Goal: Task Accomplishment & Management: Complete application form

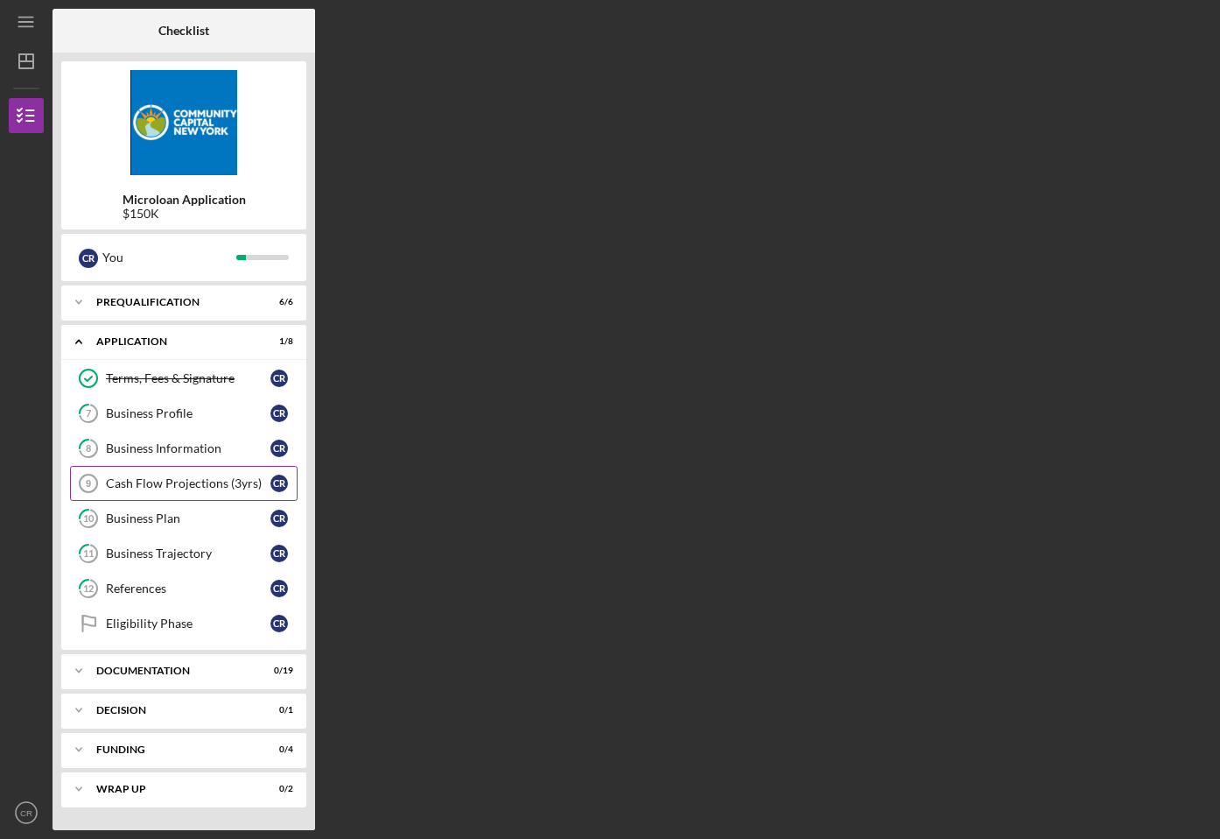
click at [184, 482] on div "Cash Flow Projections (3yrs)" at bounding box center [188, 483] width 165 height 14
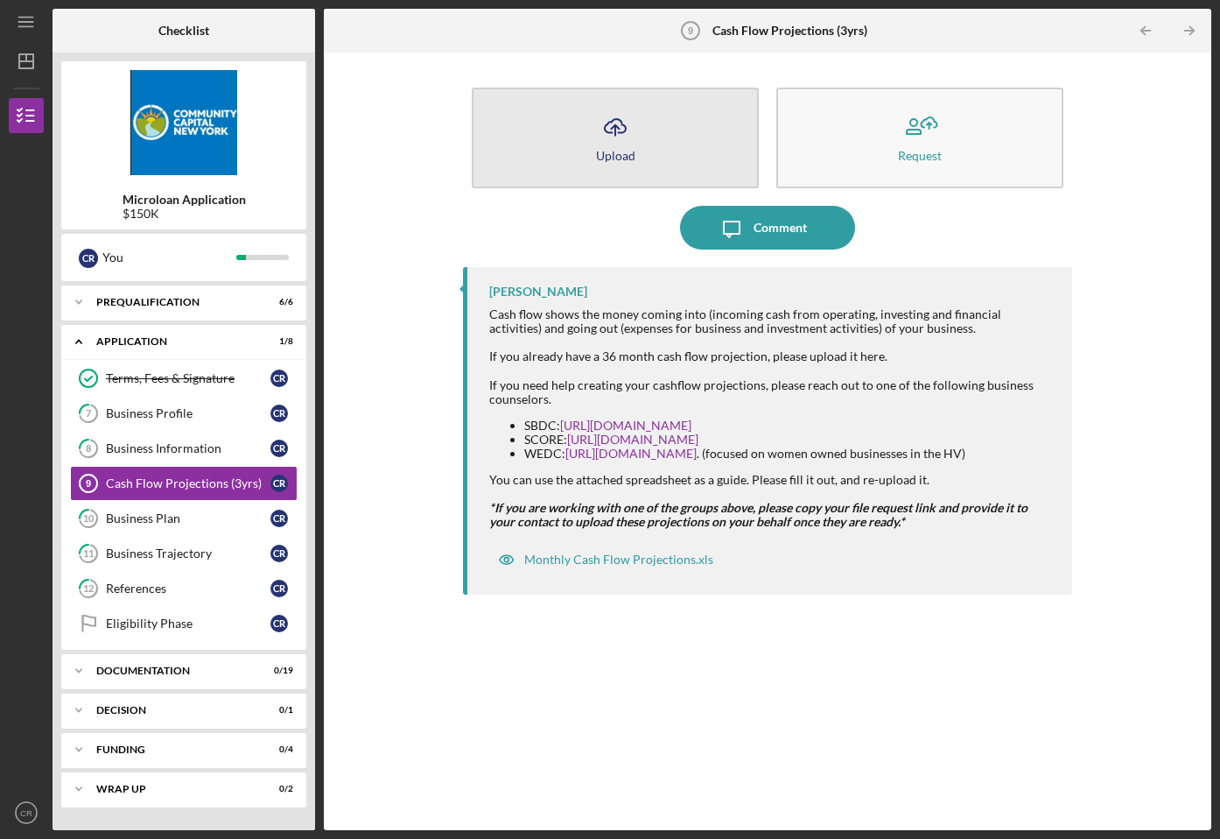
click at [650, 131] on button "Icon/Upload Upload" at bounding box center [615, 138] width 287 height 101
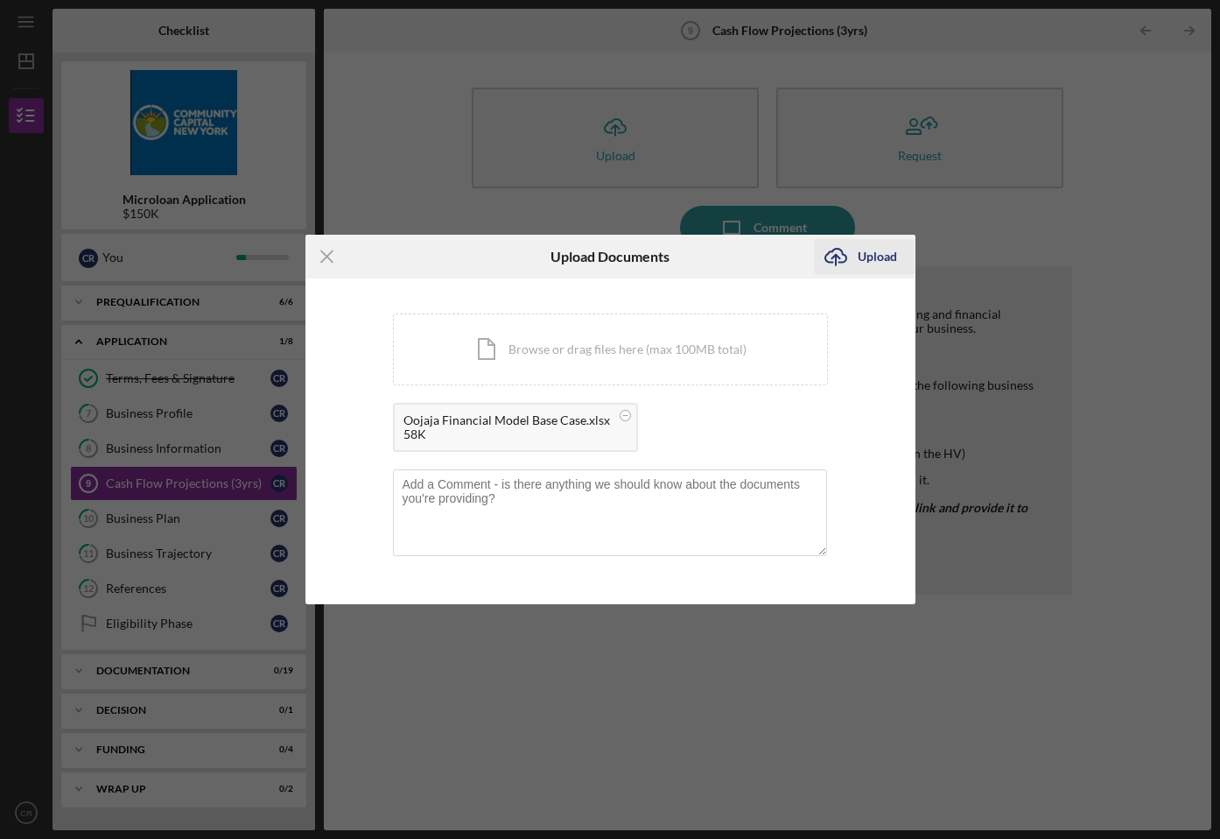
click at [889, 264] on div "Upload" at bounding box center [877, 256] width 39 height 35
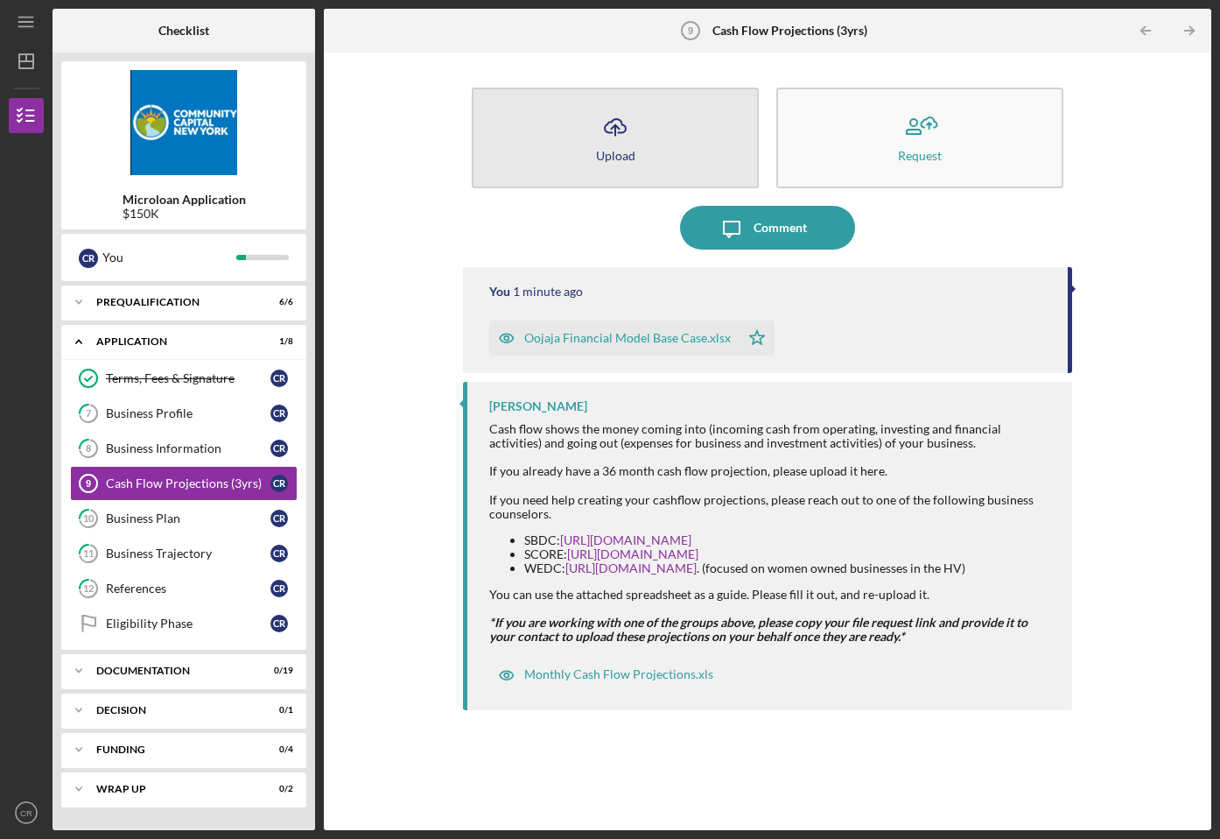
click at [615, 125] on line "button" at bounding box center [615, 130] width 0 height 11
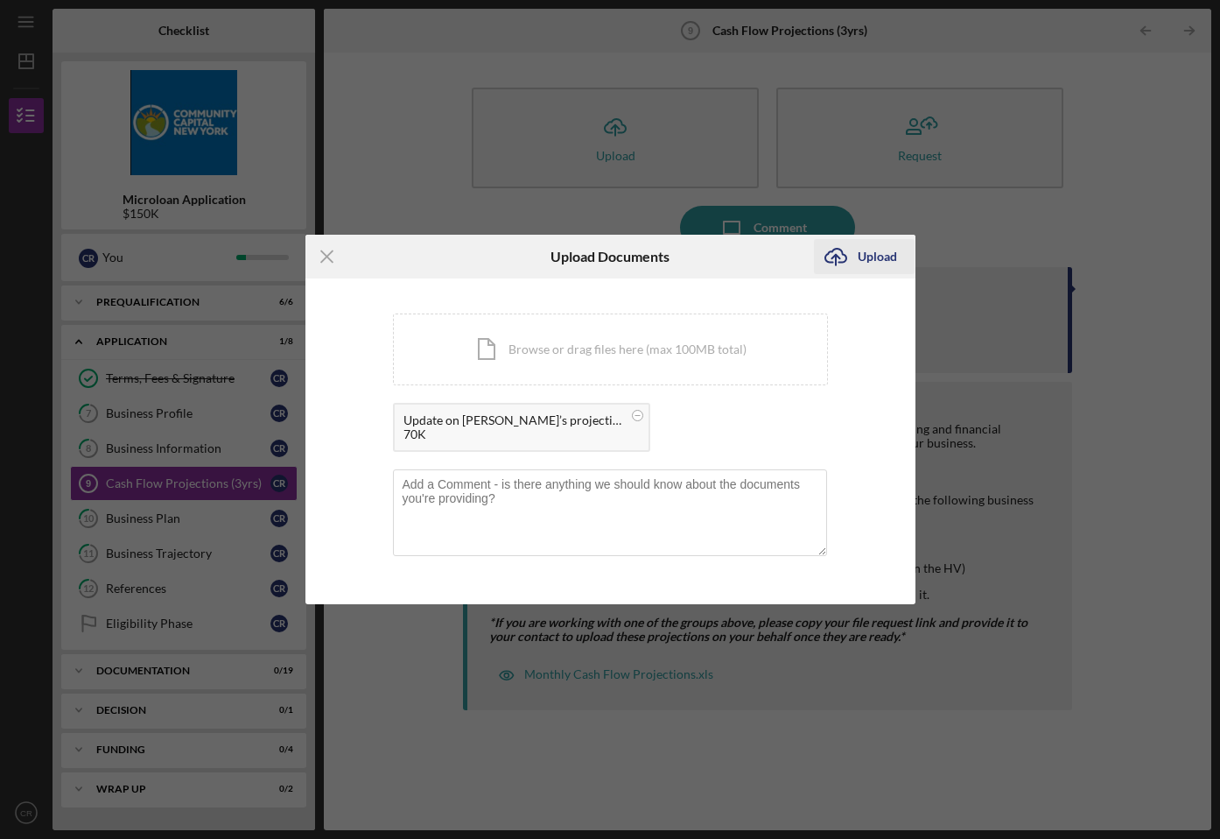
click at [873, 257] on div "Upload" at bounding box center [877, 256] width 39 height 35
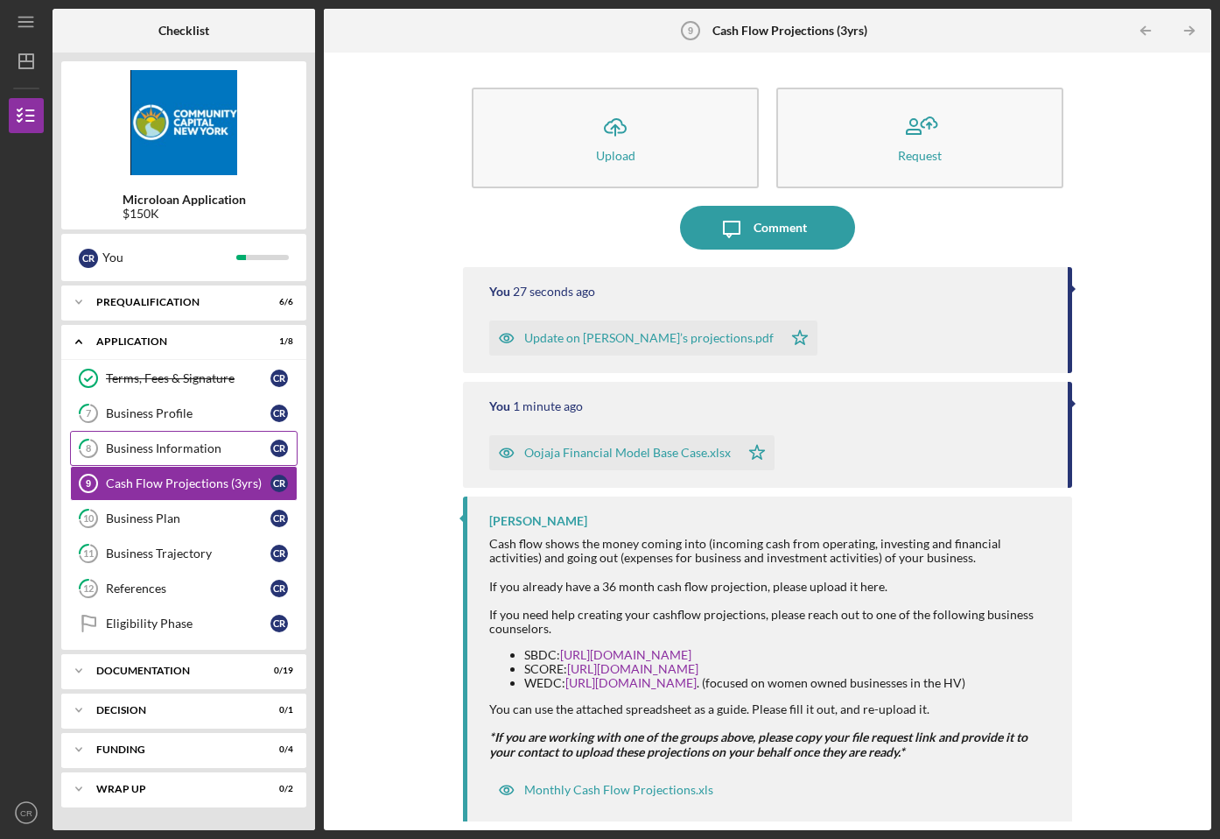
click at [166, 450] on div "Business Information" at bounding box center [188, 448] width 165 height 14
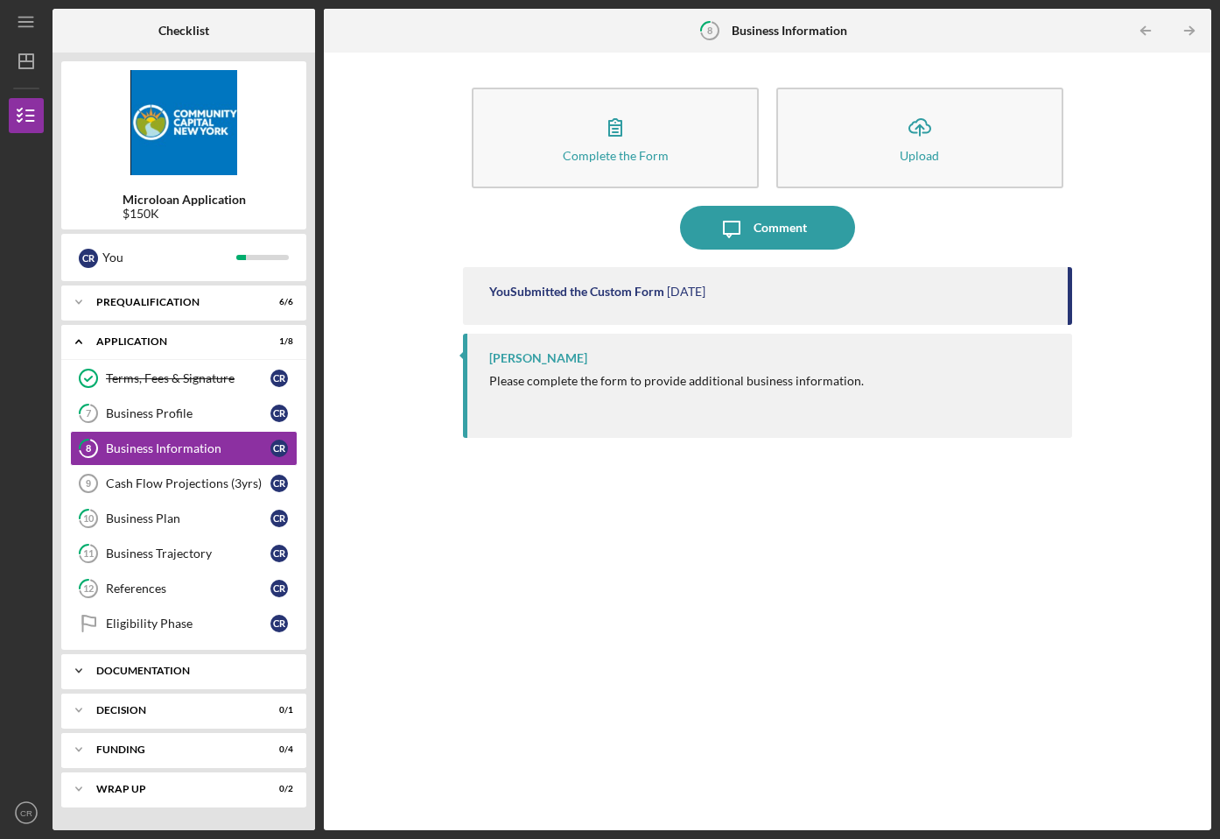
click at [177, 677] on div "Icon/Expander Documentation 0 / 19" at bounding box center [183, 670] width 245 height 35
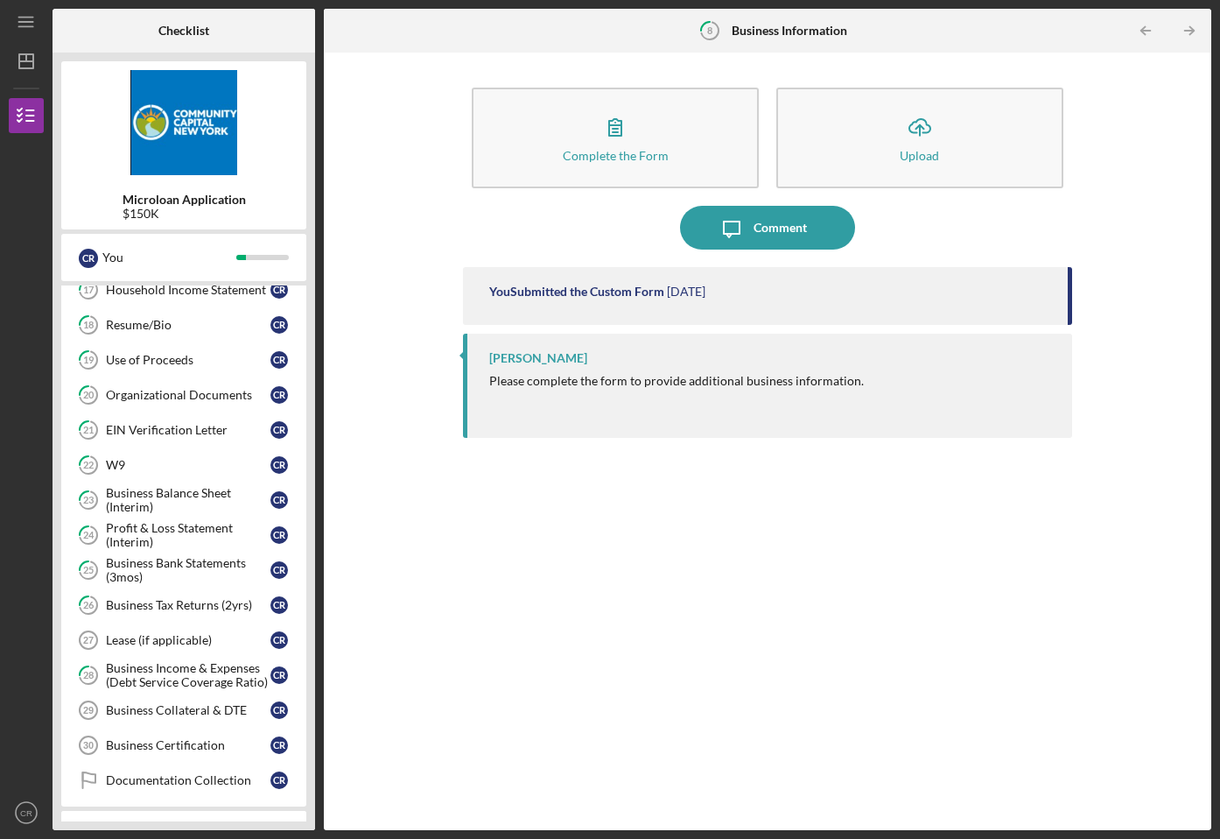
scroll to position [670, 0]
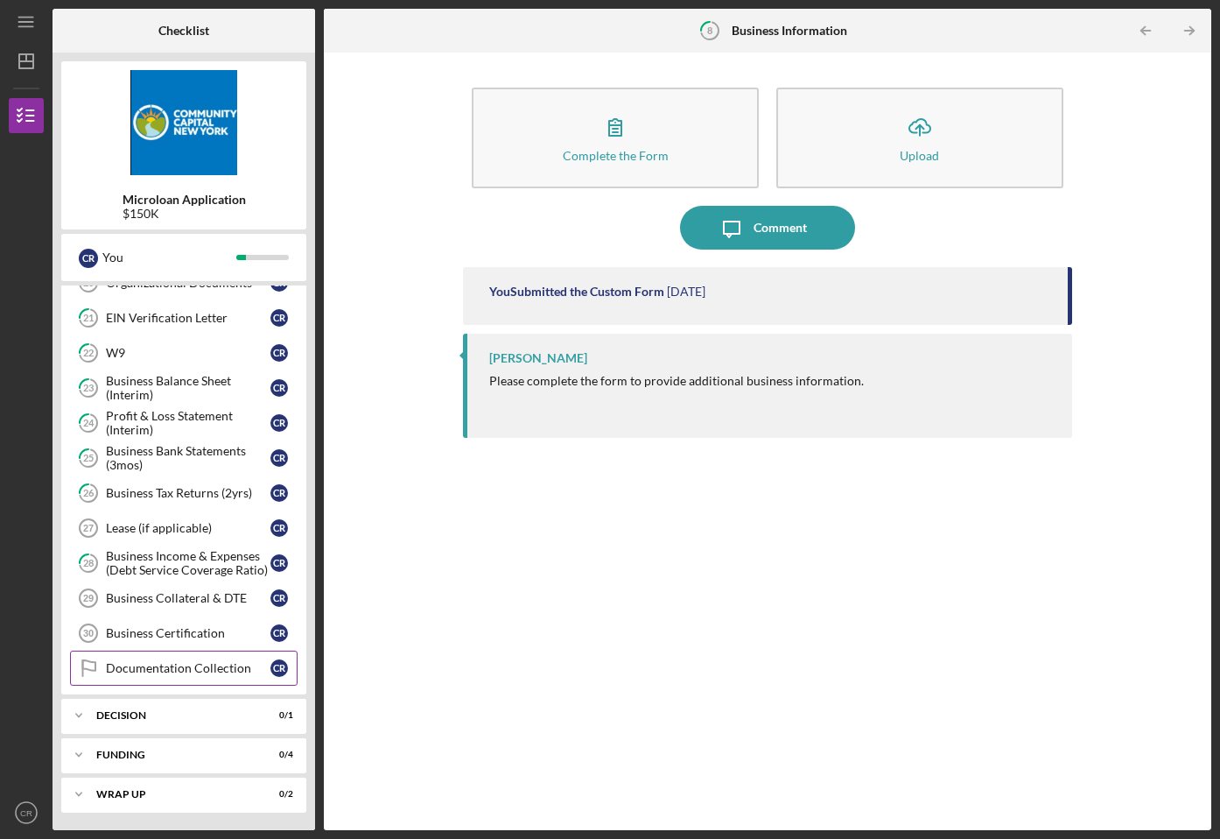
click at [193, 668] on div "Documentation Collection" at bounding box center [188, 668] width 165 height 14
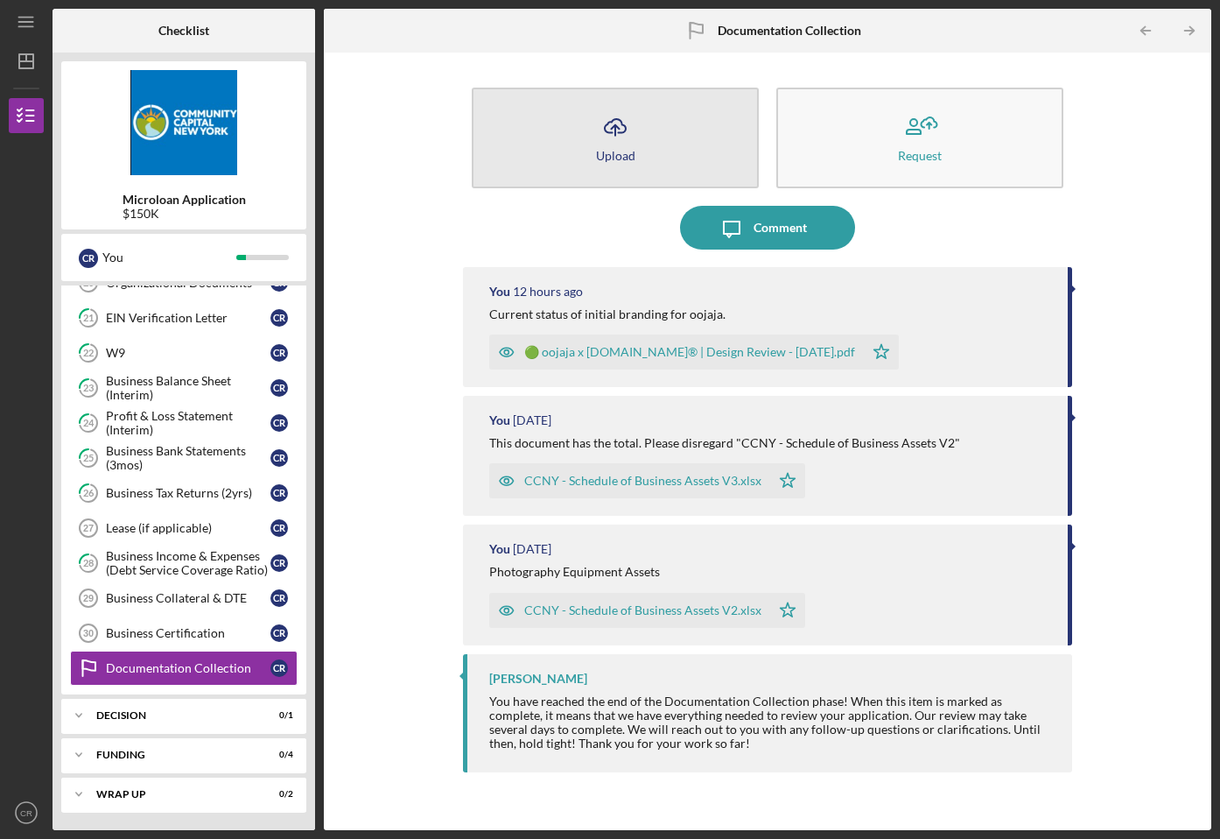
click at [647, 139] on button "Icon/Upload Upload" at bounding box center [615, 138] width 287 height 101
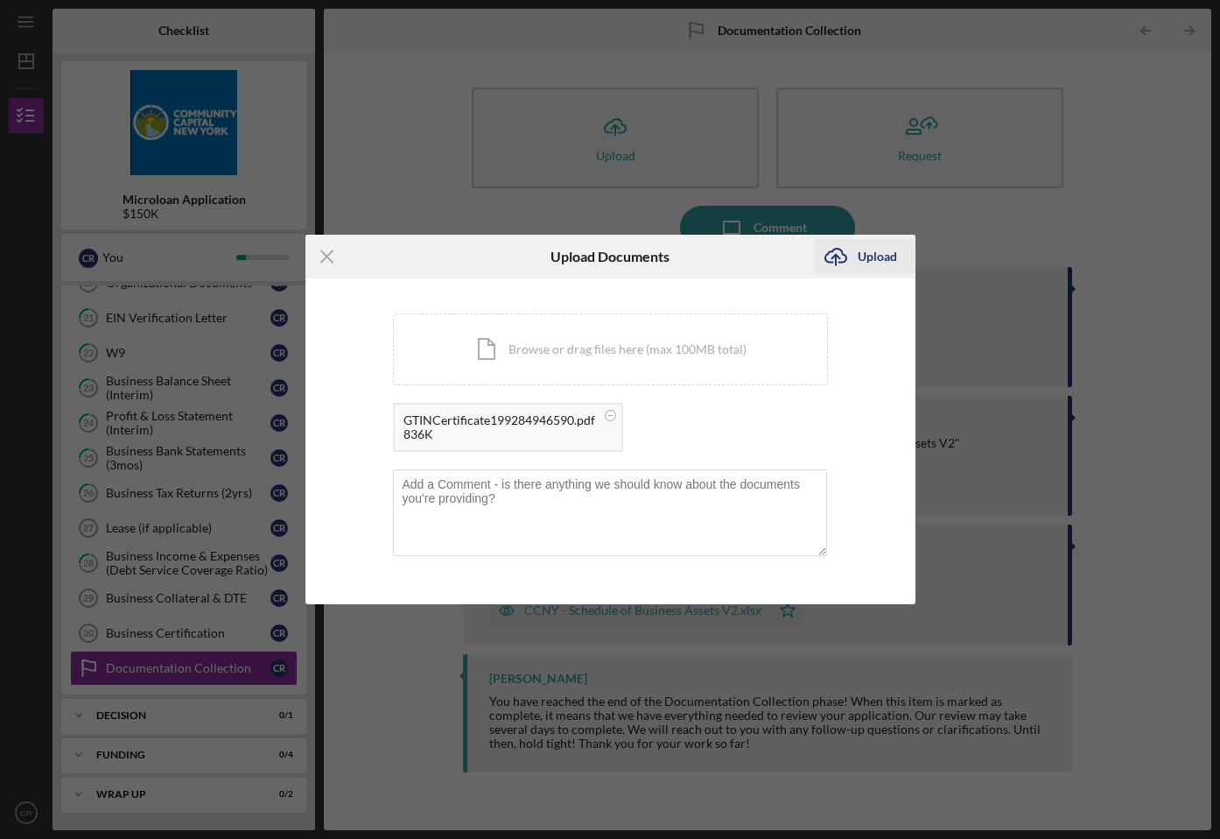
click at [871, 262] on div "Upload" at bounding box center [877, 256] width 39 height 35
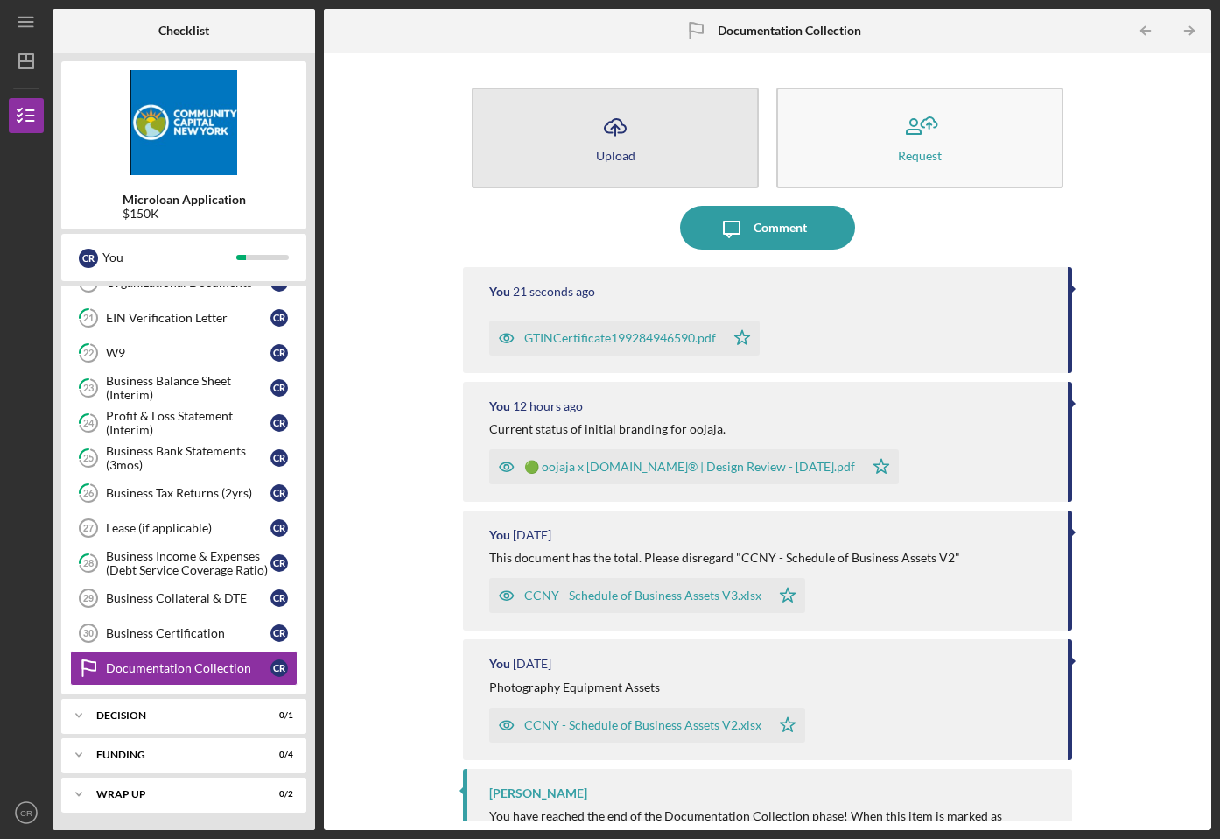
click at [602, 133] on icon "Icon/Upload" at bounding box center [616, 127] width 44 height 44
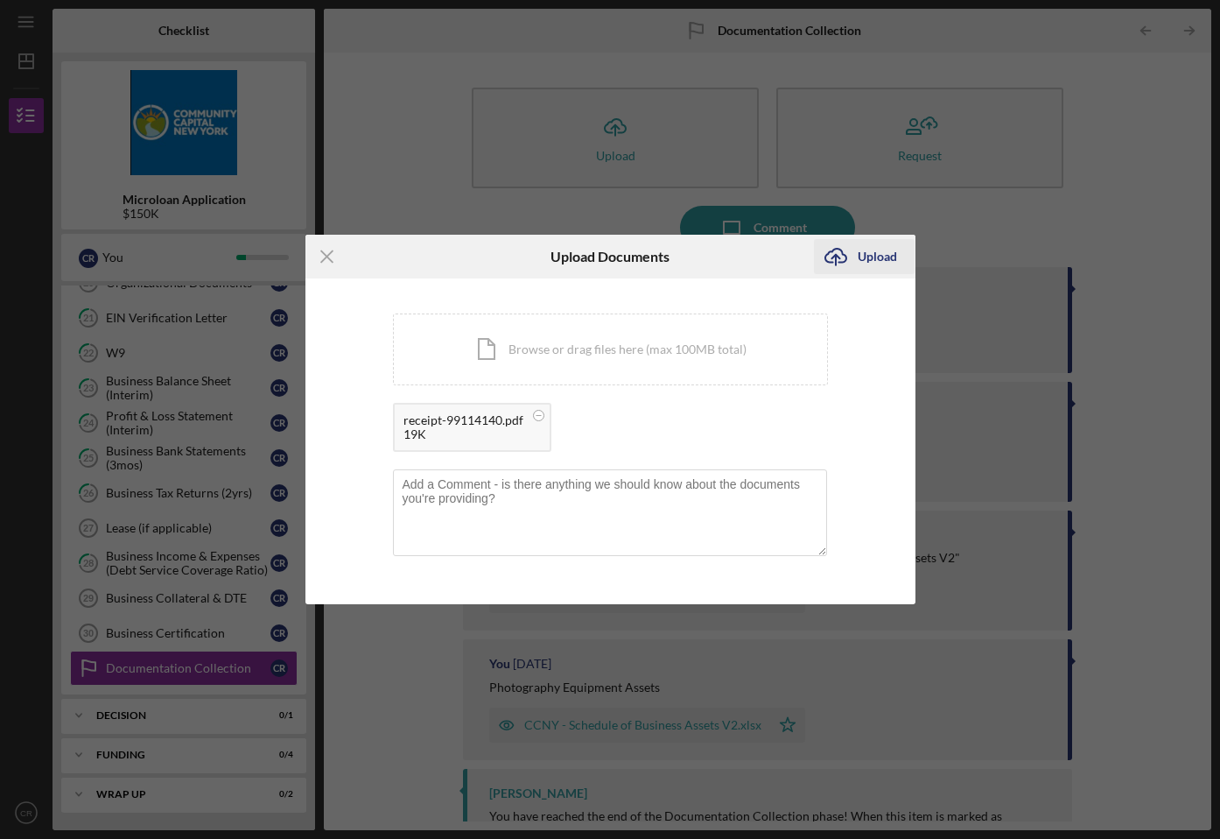
click at [868, 259] on div "Upload" at bounding box center [877, 256] width 39 height 35
